Goal: Information Seeking & Learning: Learn about a topic

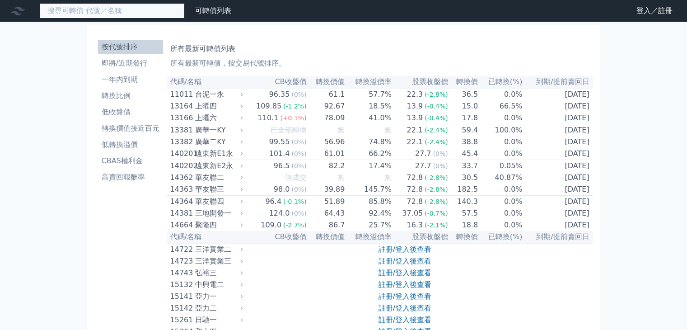
click at [124, 13] on input at bounding box center [112, 10] width 144 height 15
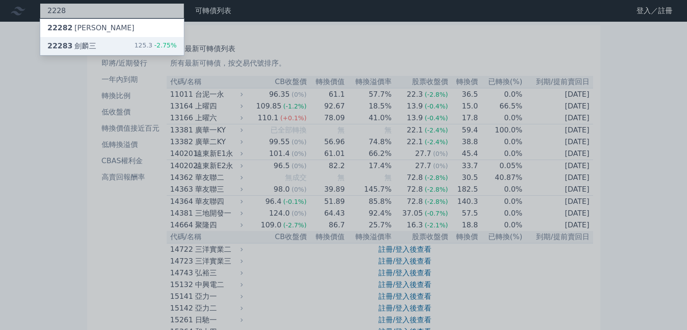
type input "2228"
click at [79, 42] on div "22283 [PERSON_NAME]" at bounding box center [71, 46] width 49 height 11
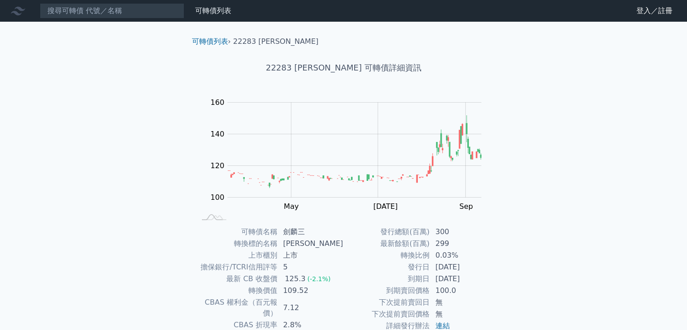
scroll to position [88, 0]
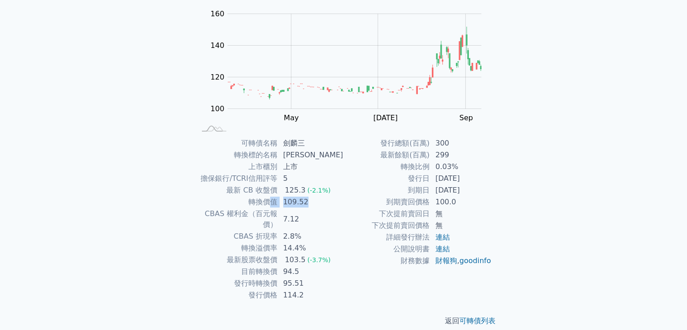
drag, startPoint x: 274, startPoint y: 200, endPoint x: 332, endPoint y: 202, distance: 57.8
click at [332, 202] on tr "轉換價值 109.52" at bounding box center [269, 202] width 148 height 12
click at [339, 214] on td "7.12" at bounding box center [311, 219] width 66 height 23
drag, startPoint x: 246, startPoint y: 260, endPoint x: 307, endPoint y: 266, distance: 61.2
click at [307, 266] on tbody "可轉債名稱 劍麟三 轉換標的名稱 劍麟 上市櫃別 上市 擔保銀行/TCRI信用評等 5 最新 CB 收盤價 125.3 (-2.1%) 轉換價值 109.52…" at bounding box center [269, 218] width 148 height 163
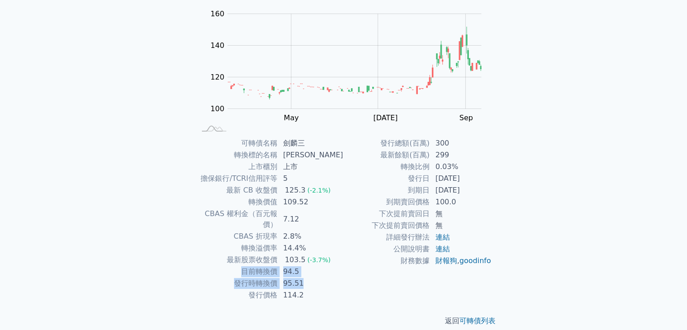
click at [323, 277] on td "95.51" at bounding box center [311, 283] width 66 height 12
drag, startPoint x: 300, startPoint y: 265, endPoint x: 233, endPoint y: 262, distance: 66.9
click at [233, 265] on tr "目前轉換價 94.5" at bounding box center [269, 271] width 148 height 12
click at [250, 289] on td "發行價格" at bounding box center [236, 295] width 82 height 12
drag, startPoint x: 245, startPoint y: 261, endPoint x: 319, endPoint y: 267, distance: 73.8
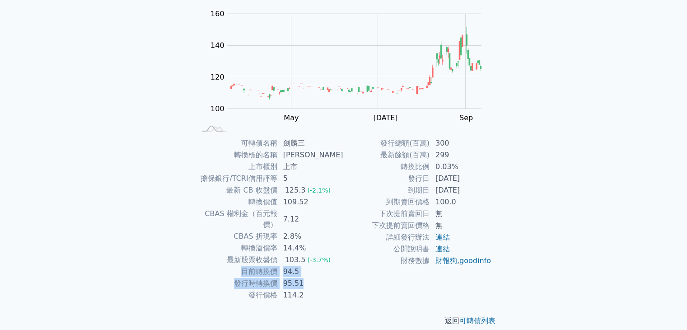
click at [319, 267] on tbody "可轉債名稱 劍麟三 轉換標的名稱 劍麟 上市櫃別 上市 擔保銀行/TCRI信用評等 5 最新 CB 收盤價 125.3 (-2.1%) 轉換價值 109.52…" at bounding box center [269, 218] width 148 height 163
click at [327, 289] on td "114.2" at bounding box center [311, 295] width 66 height 12
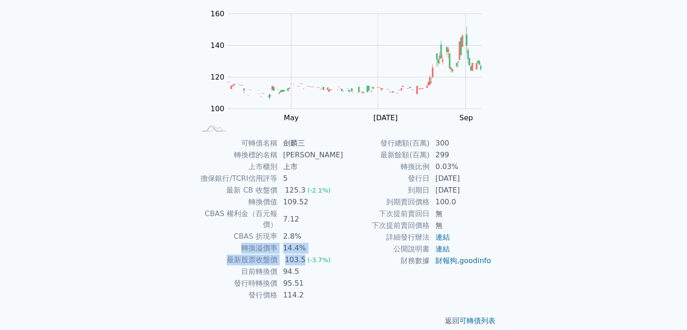
drag, startPoint x: 246, startPoint y: 239, endPoint x: 305, endPoint y: 244, distance: 58.9
click at [305, 244] on tbody "可轉債名稱 劍麟三 轉換標的名稱 劍麟 上市櫃別 上市 擔保銀行/TCRI信用評等 5 最新 CB 收盤價 125.3 (-2.1%) 轉換價值 109.52…" at bounding box center [269, 218] width 148 height 163
click at [336, 230] on td "2.8%" at bounding box center [311, 236] width 66 height 12
drag, startPoint x: 256, startPoint y: 203, endPoint x: 316, endPoint y: 203, distance: 59.6
click at [316, 203] on tr "轉換價值 109.52" at bounding box center [269, 202] width 148 height 12
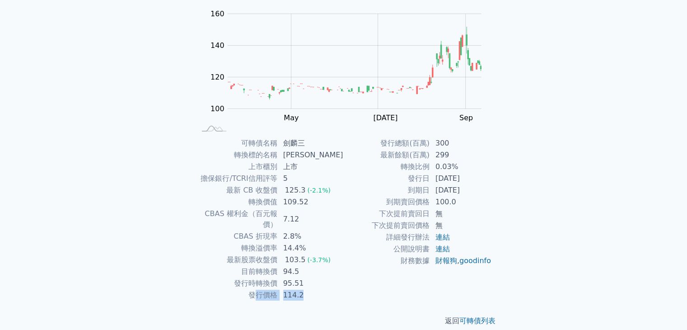
drag, startPoint x: 257, startPoint y: 283, endPoint x: 314, endPoint y: 283, distance: 56.4
click at [314, 289] on tr "發行價格 114.2" at bounding box center [269, 295] width 148 height 12
click at [348, 170] on td "轉換比例" at bounding box center [387, 167] width 86 height 12
drag, startPoint x: 246, startPoint y: 258, endPoint x: 319, endPoint y: 263, distance: 73.3
click at [319, 265] on tr "目前轉換價 94.5" at bounding box center [269, 271] width 148 height 12
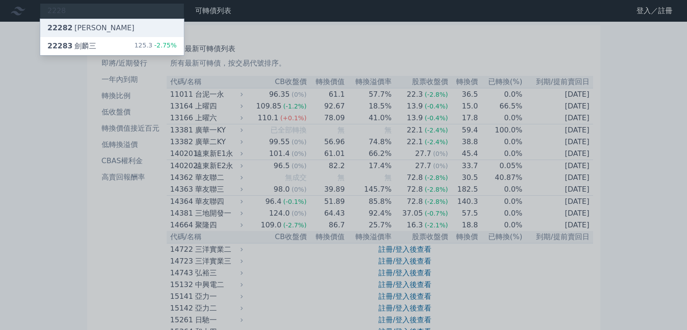
click at [121, 23] on div "22282 [PERSON_NAME]" at bounding box center [112, 28] width 144 height 18
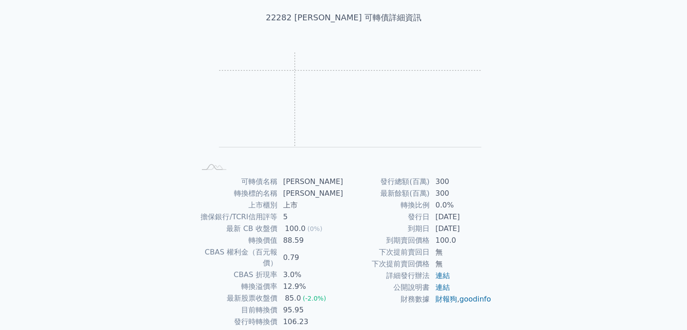
scroll to position [88, 0]
